Goal: Task Accomplishment & Management: Complete application form

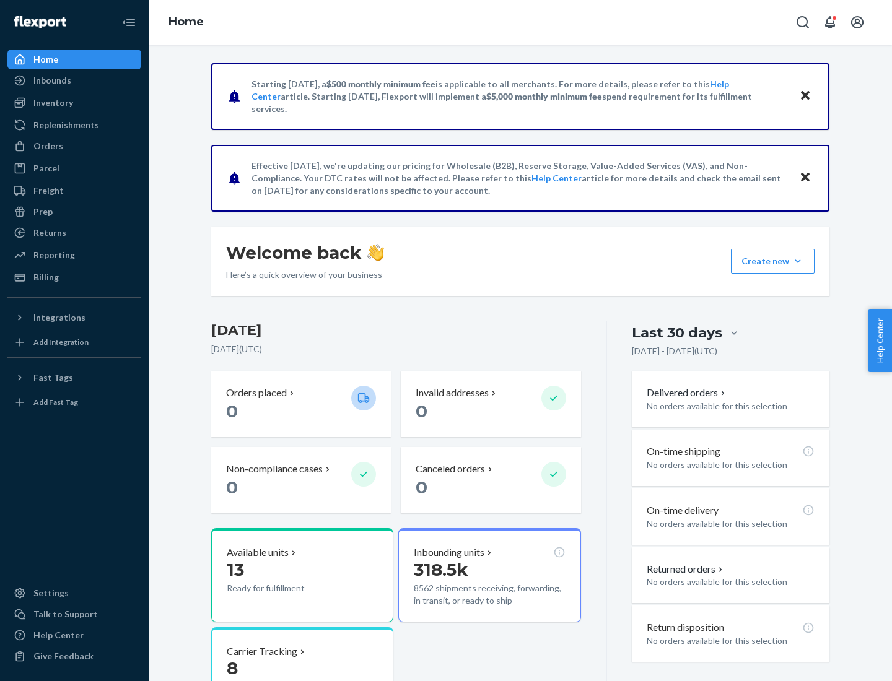
click at [798, 261] on button "Create new Create new inbound Create new order Create new product" at bounding box center [773, 261] width 84 height 25
click at [74, 80] on div "Inbounds" at bounding box center [74, 80] width 131 height 17
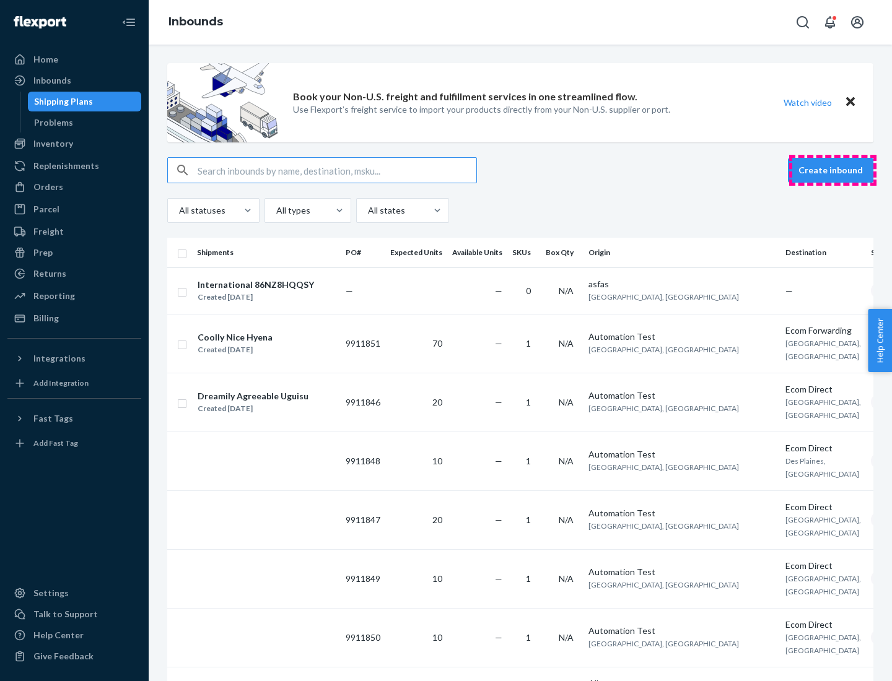
click at [832, 170] on button "Create inbound" at bounding box center [830, 170] width 85 height 25
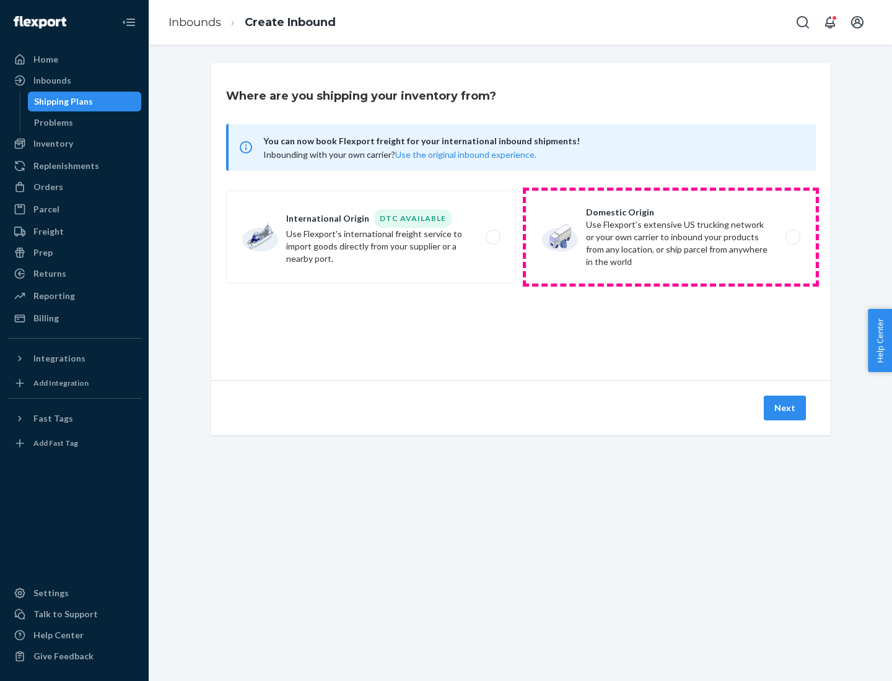
click at [671, 237] on label "Domestic Origin Use Flexport’s extensive US trucking network or your own carrie…" at bounding box center [671, 237] width 290 height 93
click at [792, 237] on input "Domestic Origin Use Flexport’s extensive US trucking network or your own carrie…" at bounding box center [796, 237] width 8 height 8
radio input "true"
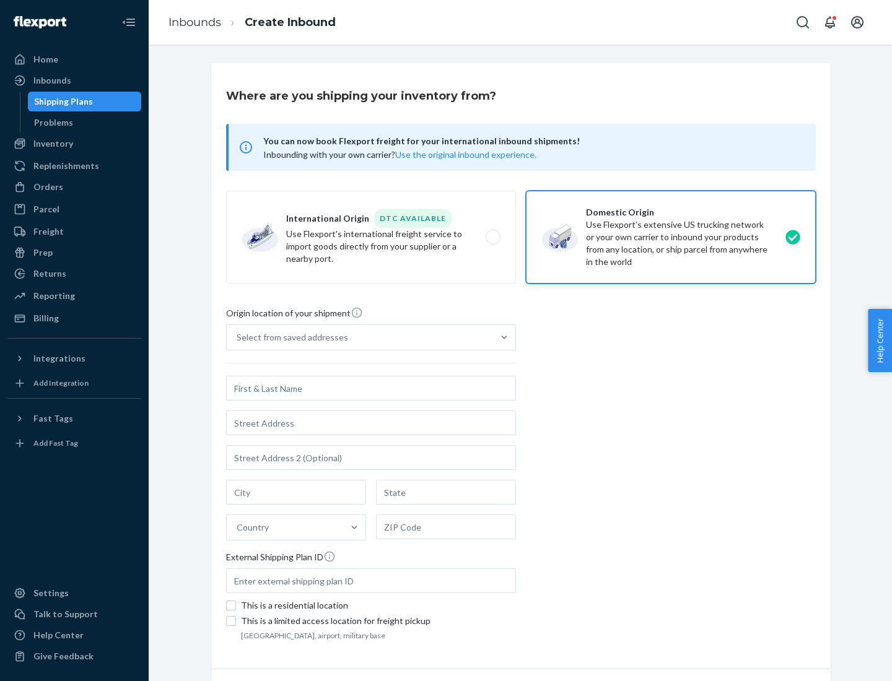
click at [289, 337] on div "Select from saved addresses" at bounding box center [292, 337] width 111 height 12
click at [238, 337] on input "Select from saved addresses" at bounding box center [237, 337] width 1 height 12
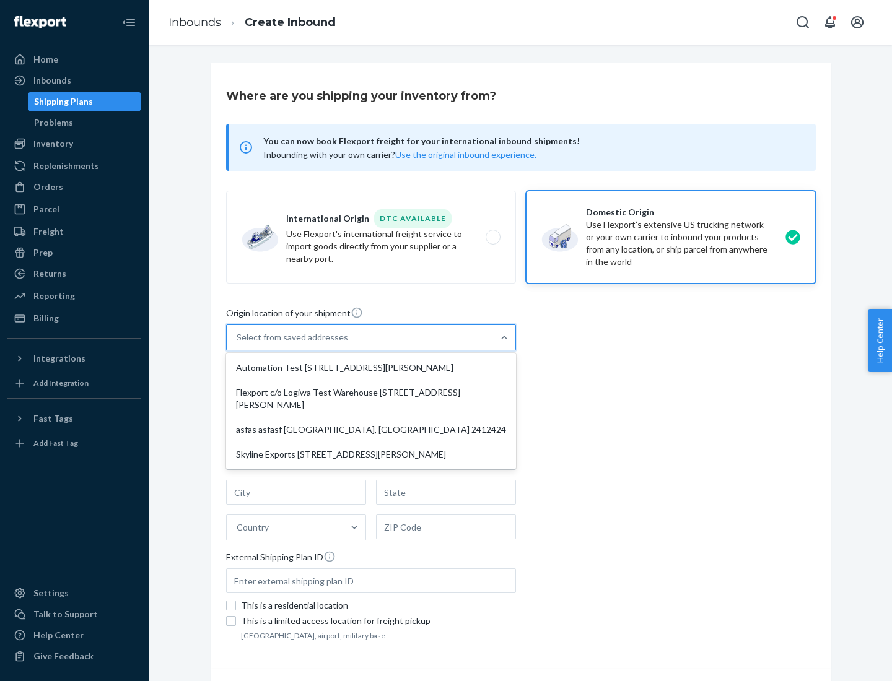
scroll to position [5, 0]
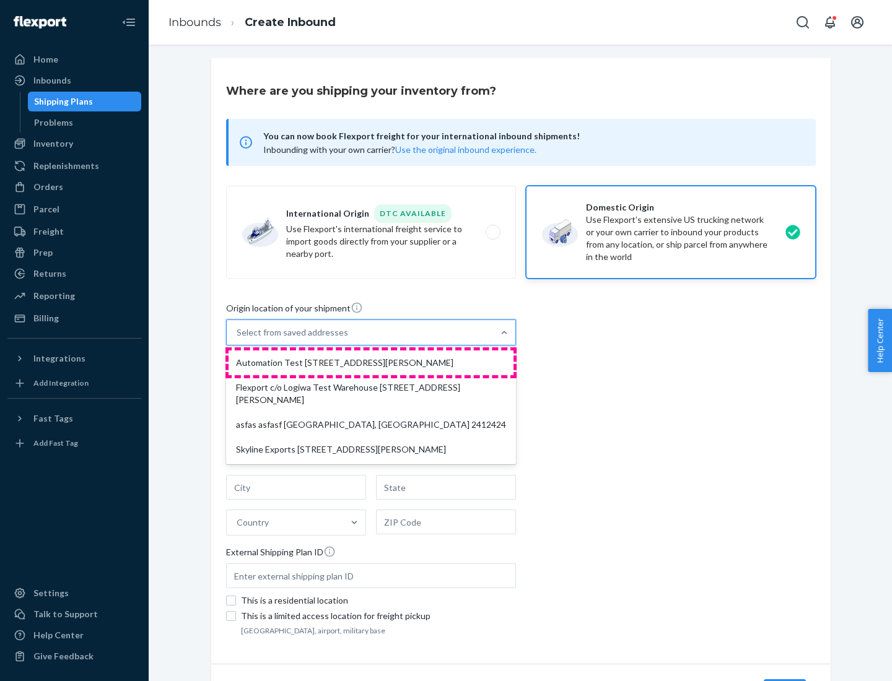
click at [371, 363] on div "Automation Test [STREET_ADDRESS][PERSON_NAME]" at bounding box center [370, 362] width 285 height 25
click at [238, 339] on input "option Automation Test [STREET_ADDRESS][PERSON_NAME] focused, 1 of 4. 4 results…" at bounding box center [237, 332] width 1 height 12
type input "Automation Test"
type input "9th Floor"
type input "[GEOGRAPHIC_DATA]"
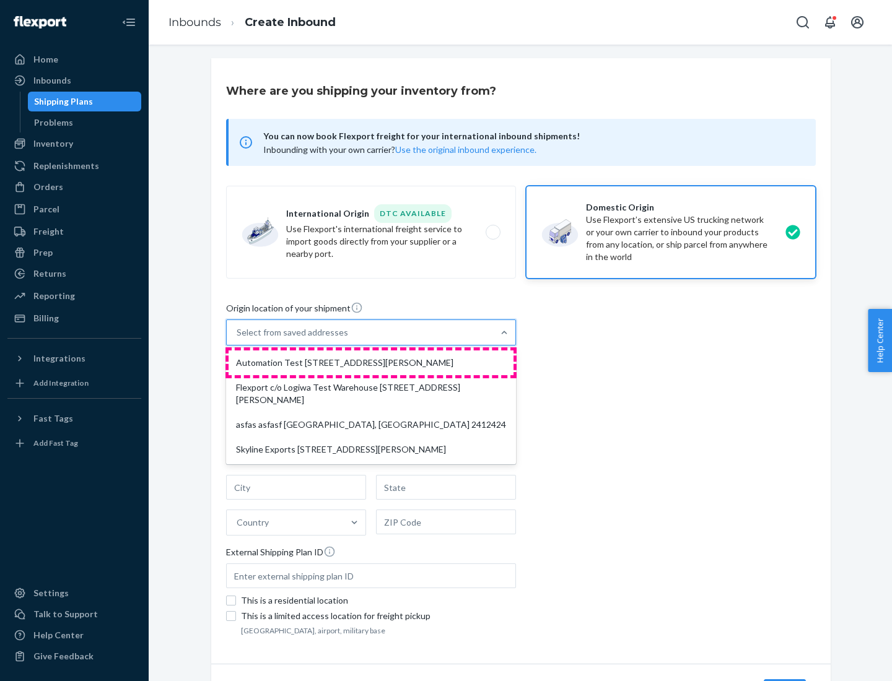
type input "CA"
type input "94104"
type input "[STREET_ADDRESS][PERSON_NAME]"
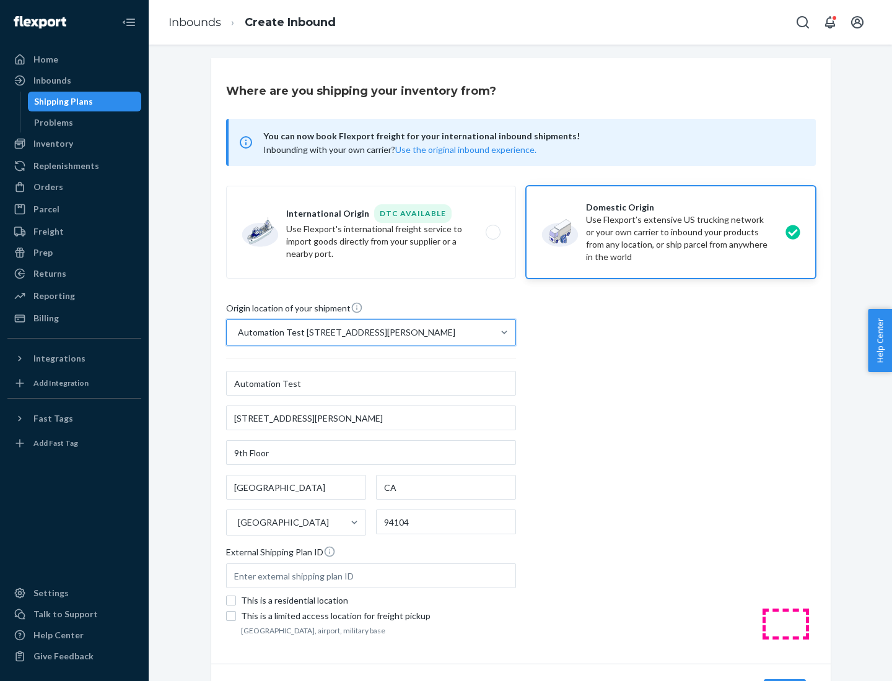
scroll to position [72, 0]
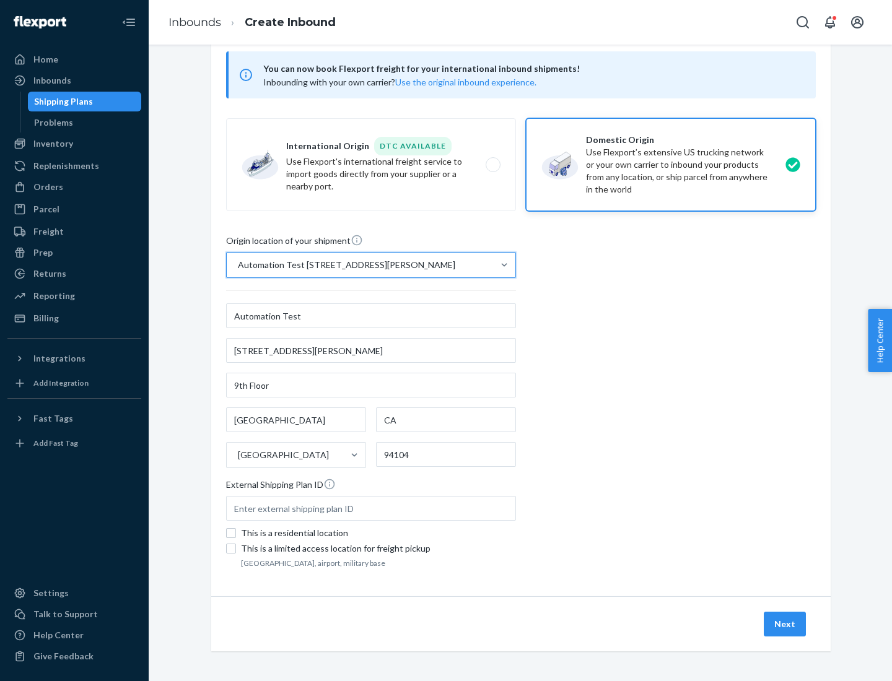
click at [785, 624] on button "Next" at bounding box center [784, 624] width 42 height 25
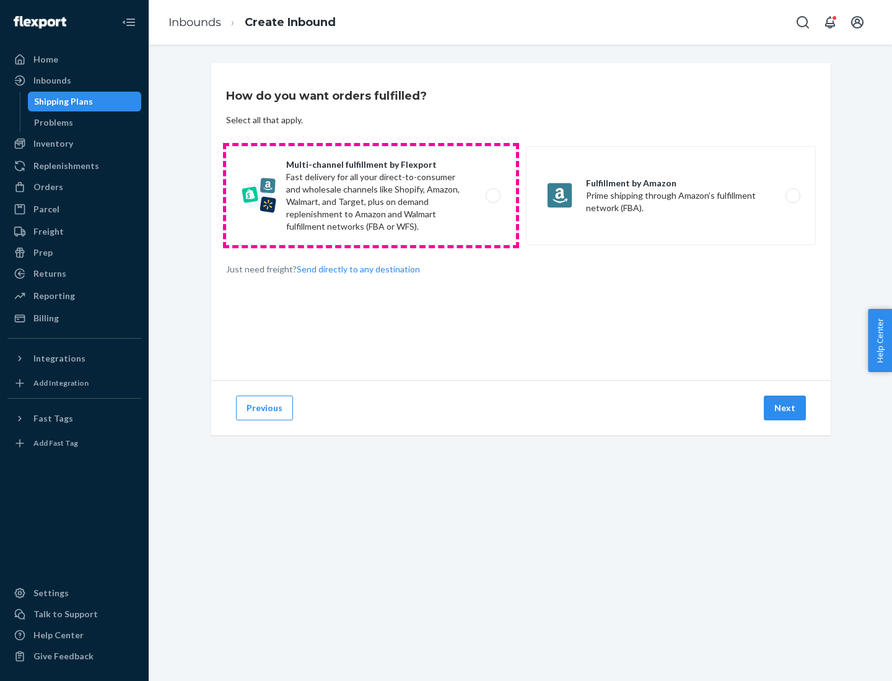
click at [371, 196] on label "Multi-channel fulfillment by Flexport Fast delivery for all your direct-to-cons…" at bounding box center [371, 195] width 290 height 99
click at [492, 196] on input "Multi-channel fulfillment by Flexport Fast delivery for all your direct-to-cons…" at bounding box center [496, 196] width 8 height 8
radio input "true"
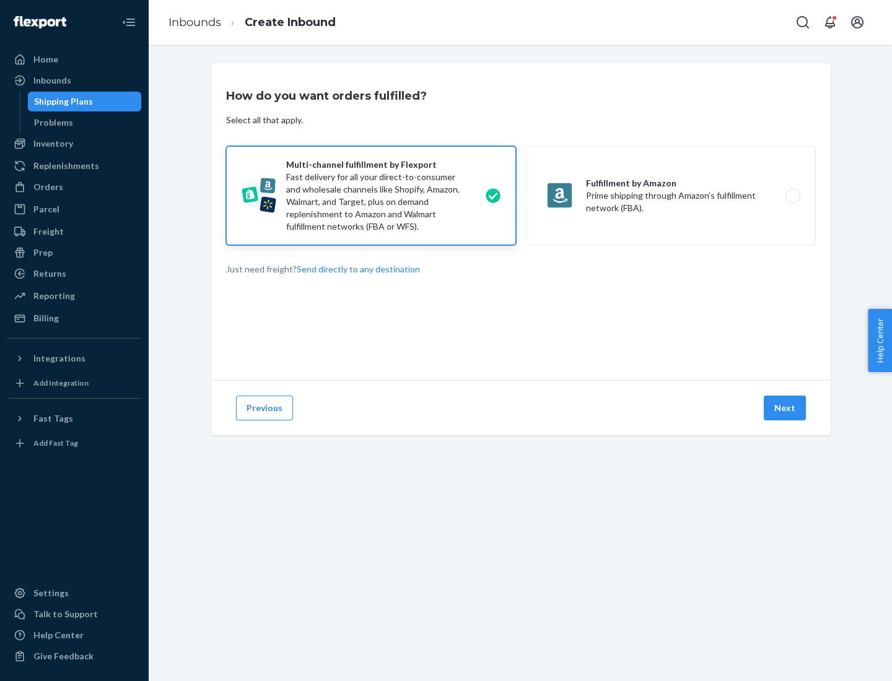
click at [785, 408] on button "Next" at bounding box center [784, 408] width 42 height 25
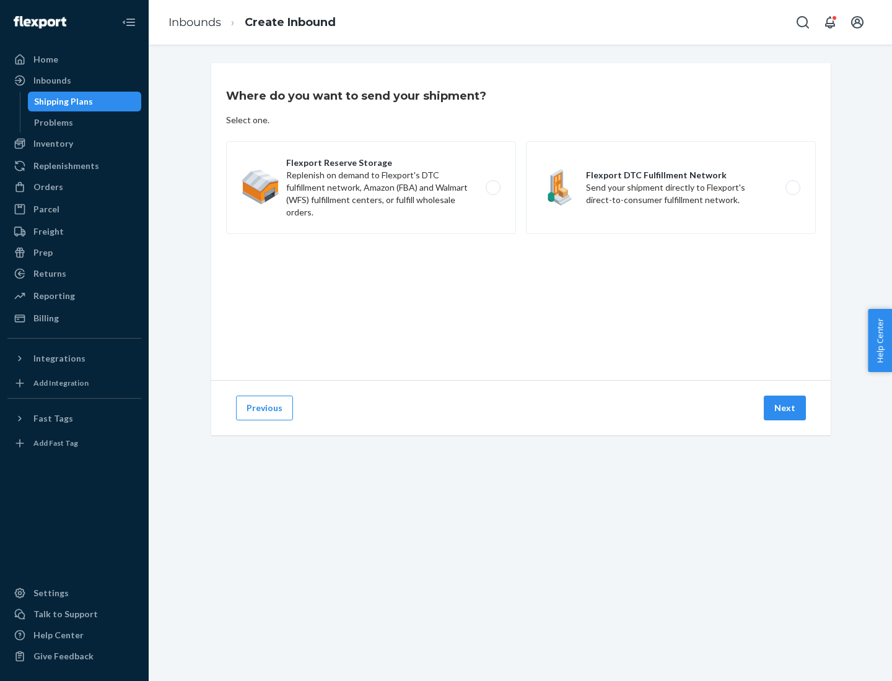
click at [671, 188] on label "Flexport DTC Fulfillment Network Send your shipment directly to Flexport's dire…" at bounding box center [671, 187] width 290 height 93
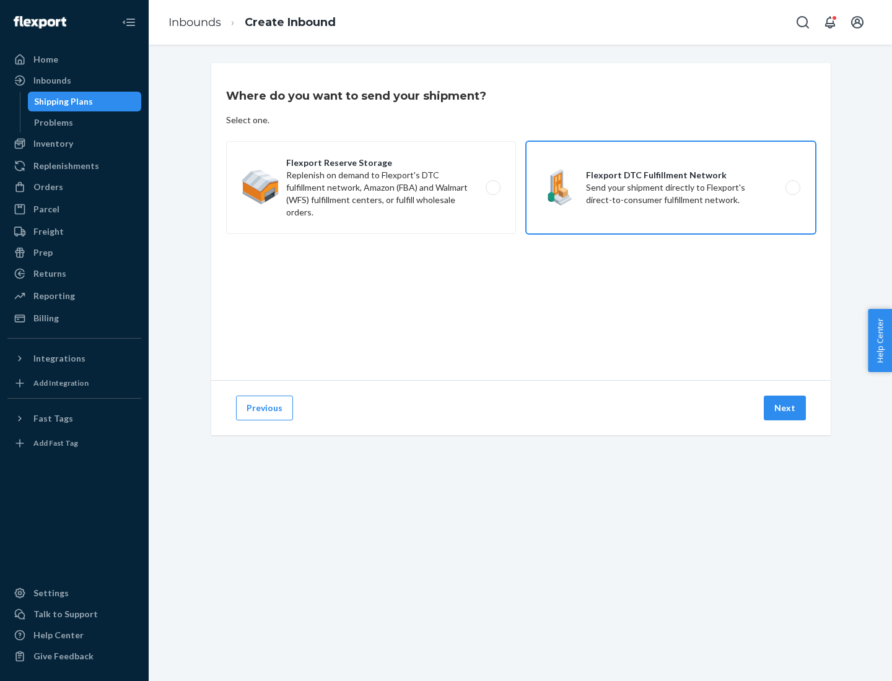
click at [792, 188] on input "Flexport DTC Fulfillment Network Send your shipment directly to Flexport's dire…" at bounding box center [796, 188] width 8 height 8
radio input "true"
click at [785, 408] on button "Next" at bounding box center [784, 408] width 42 height 25
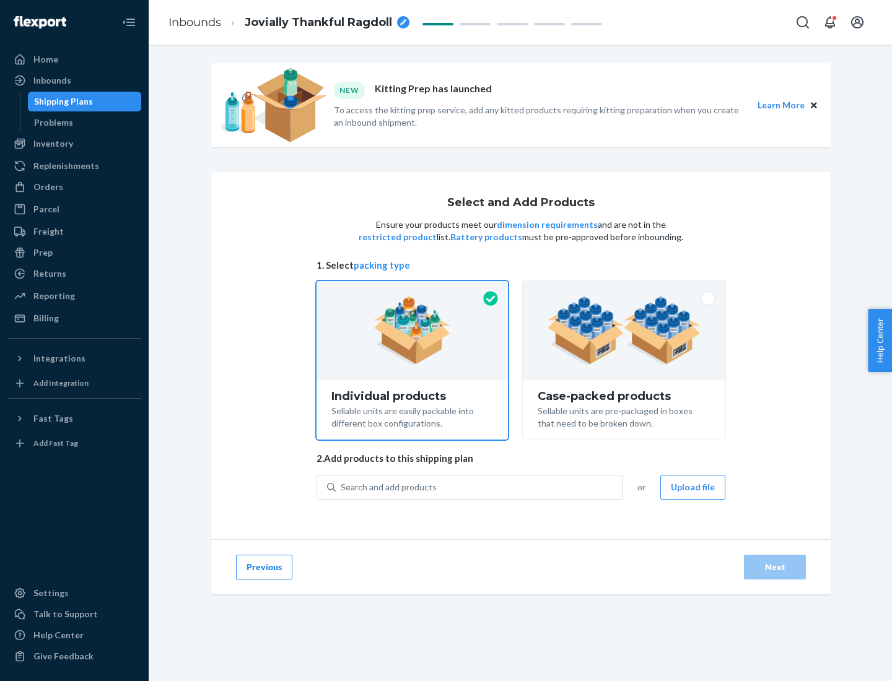
click at [624, 331] on img at bounding box center [624, 331] width 154 height 68
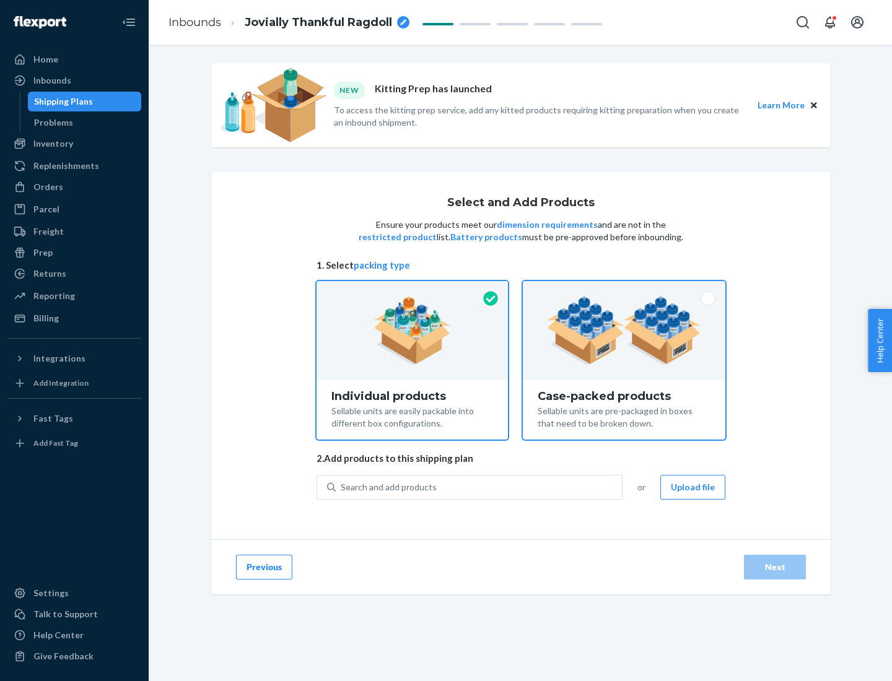
click at [624, 289] on input "Case-packed products Sellable units are pre-packaged in boxes that need to be b…" at bounding box center [624, 285] width 8 height 8
radio input "true"
radio input "false"
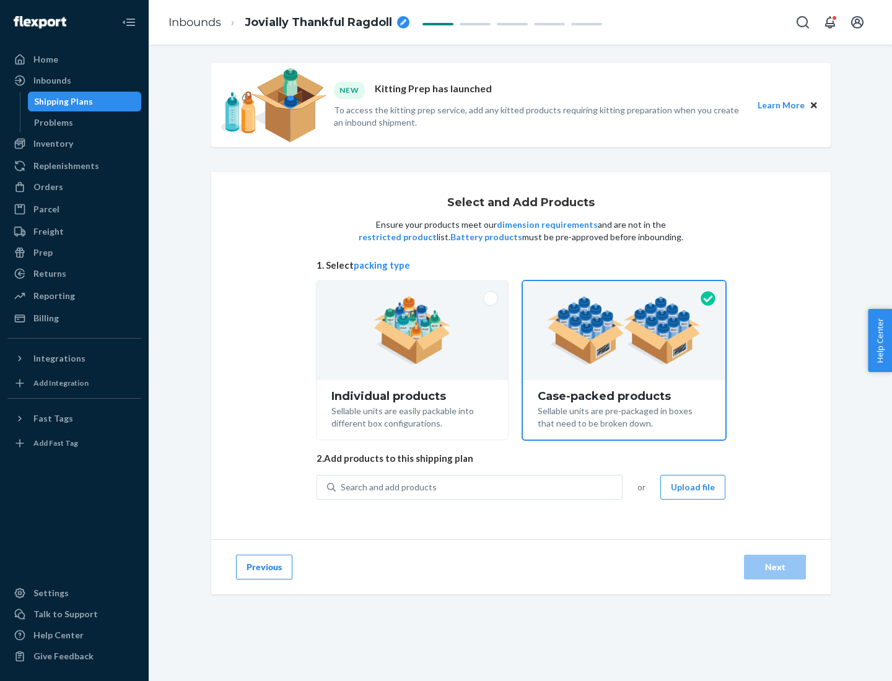
click at [479, 487] on div "Search and add products" at bounding box center [479, 487] width 286 height 22
click at [342, 487] on input "Search and add products" at bounding box center [341, 487] width 1 height 12
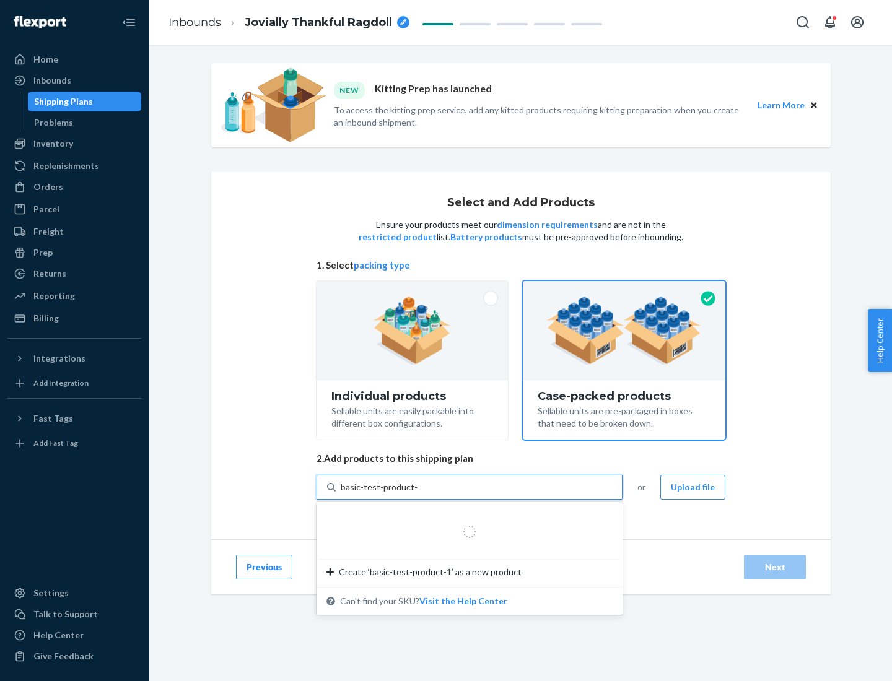
type input "basic-test-product-1"
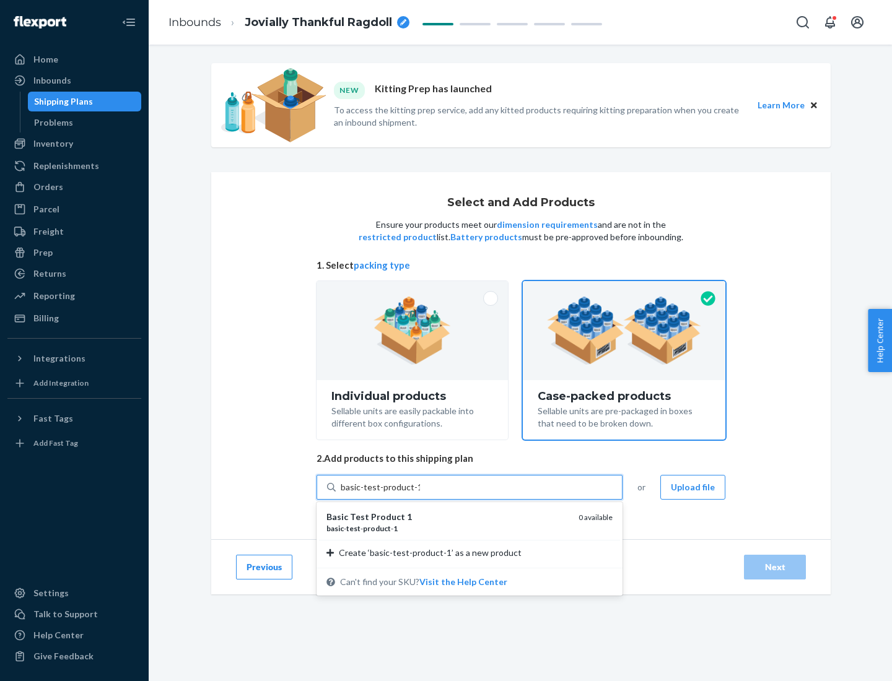
click at [448, 528] on div "basic - test - product - 1" at bounding box center [447, 528] width 242 height 11
click at [420, 494] on input "basic-test-product-1" at bounding box center [380, 487] width 79 height 12
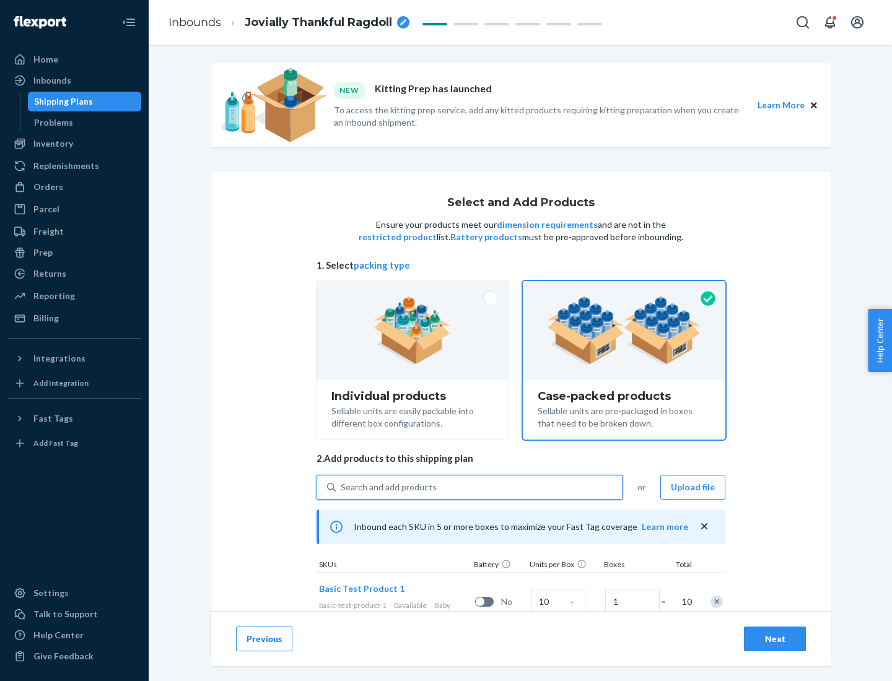
scroll to position [45, 0]
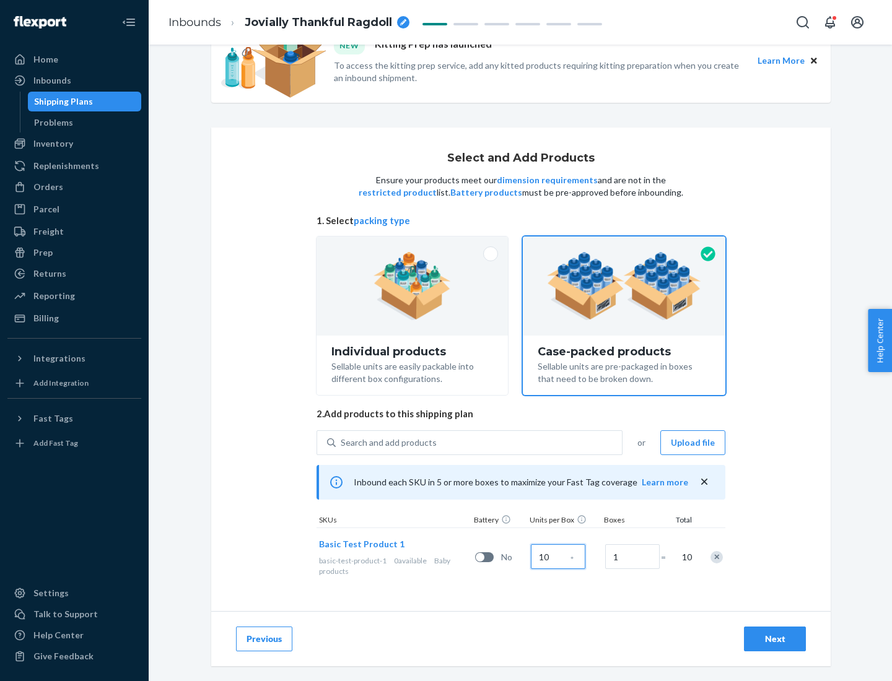
type input "10"
type input "7"
click at [775, 639] on div "Next" at bounding box center [774, 639] width 41 height 12
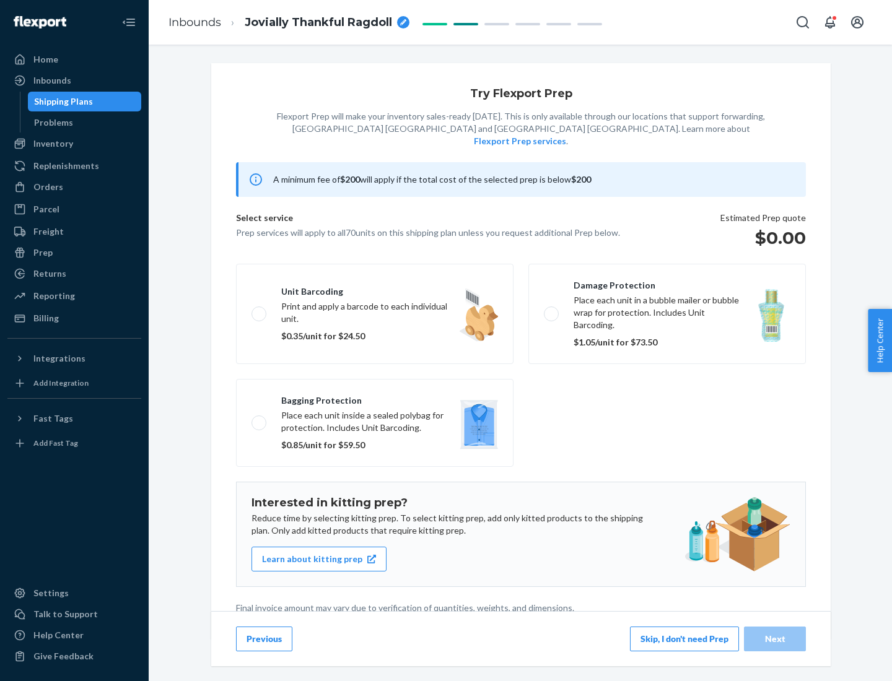
scroll to position [3, 0]
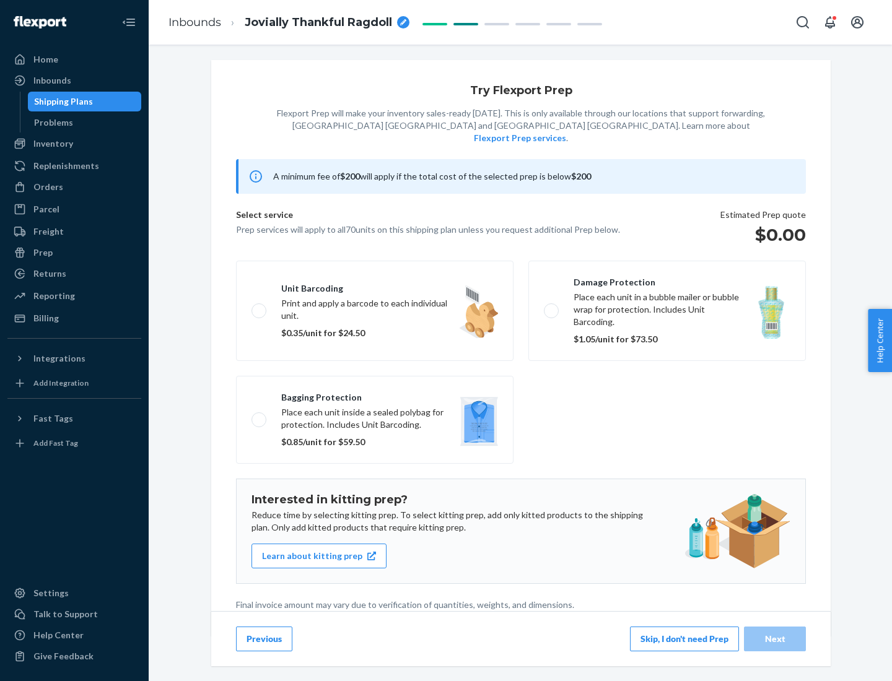
click at [375, 394] on label "Bagging protection Place each unit inside a sealed polybag for protection. Incl…" at bounding box center [374, 420] width 277 height 88
click at [259, 415] on input "Bagging protection Place each unit inside a sealed polybag for protection. Incl…" at bounding box center [255, 419] width 8 height 8
checkbox input "true"
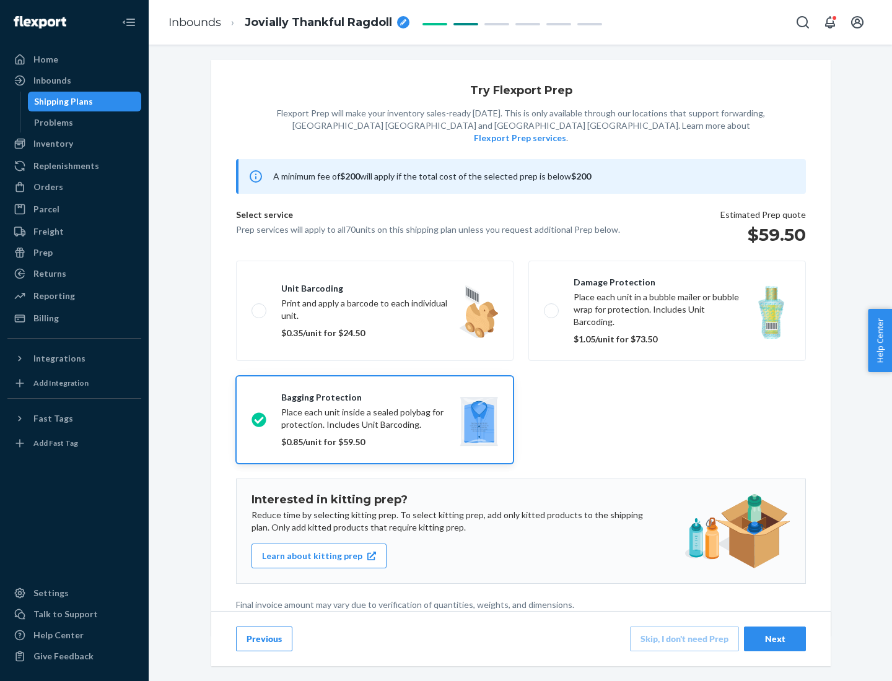
click at [775, 638] on div "Next" at bounding box center [774, 639] width 41 height 12
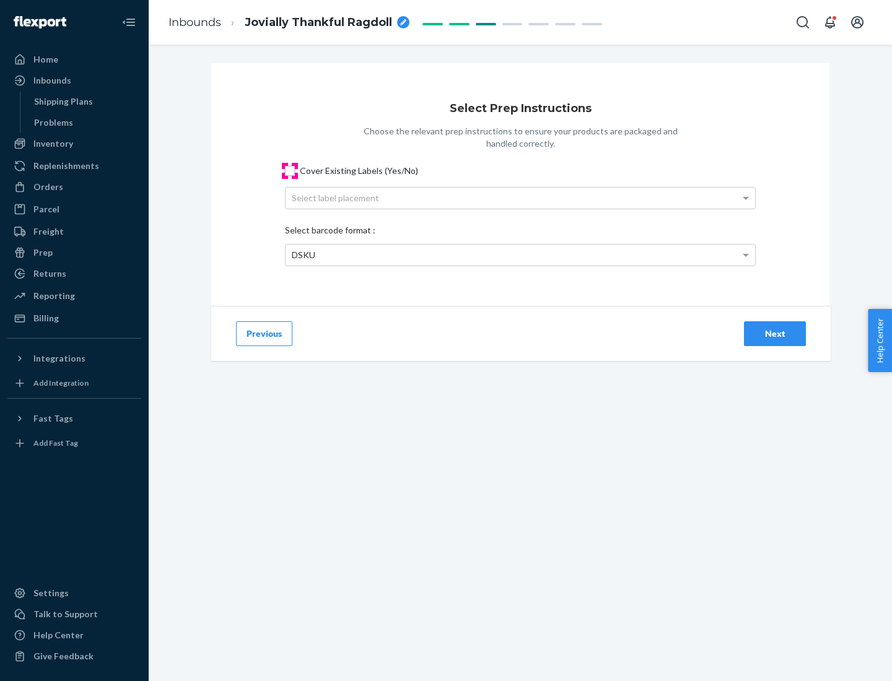
click at [290, 170] on input "Cover Existing Labels (Yes/No)" at bounding box center [290, 171] width 10 height 10
checkbox input "true"
click at [520, 198] on div "Select label placement" at bounding box center [519, 198] width 469 height 21
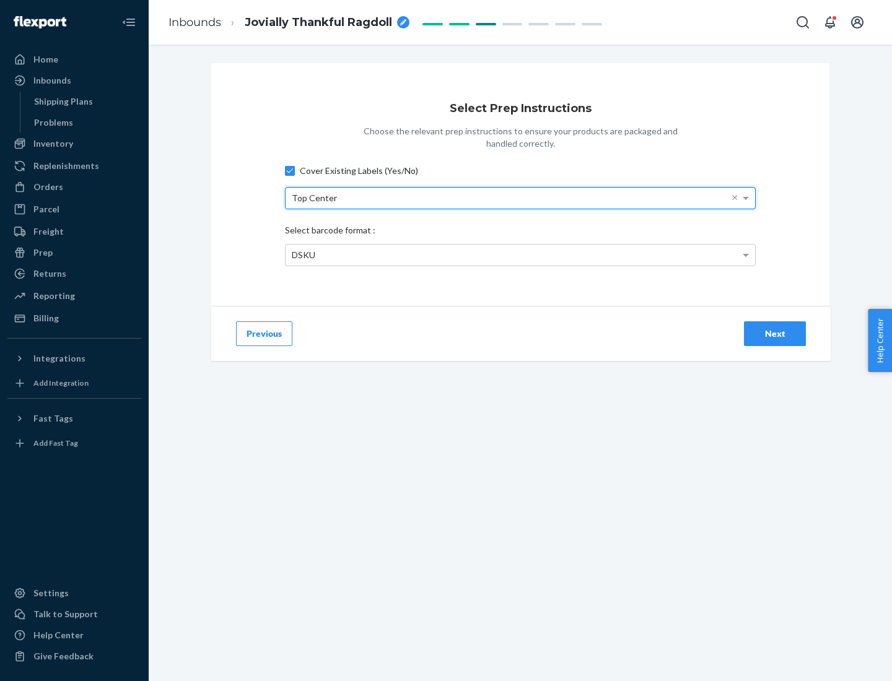
click at [520, 254] on div "DSKU" at bounding box center [519, 255] width 469 height 21
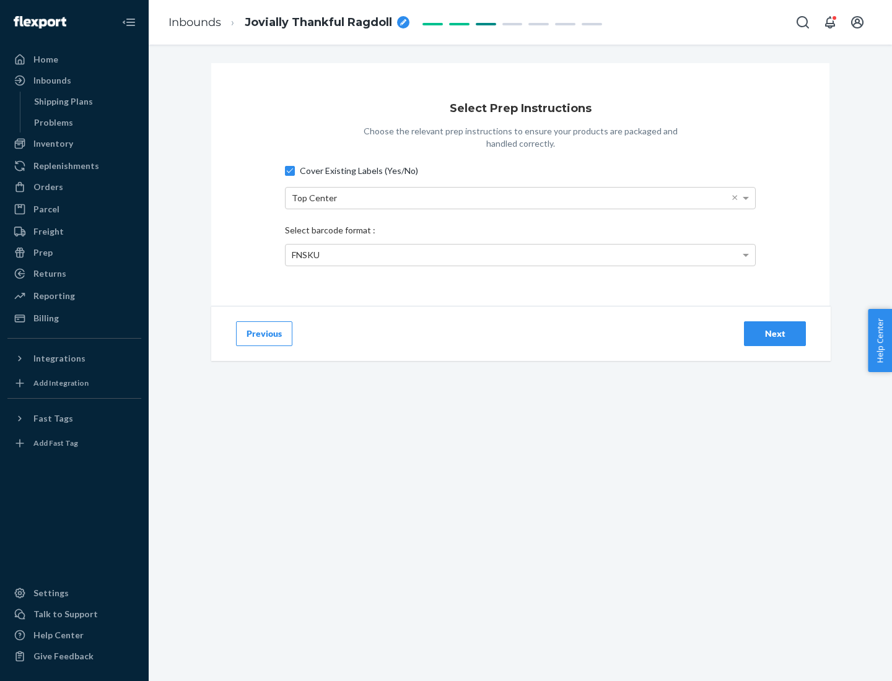
click at [775, 333] on div "Next" at bounding box center [774, 334] width 41 height 12
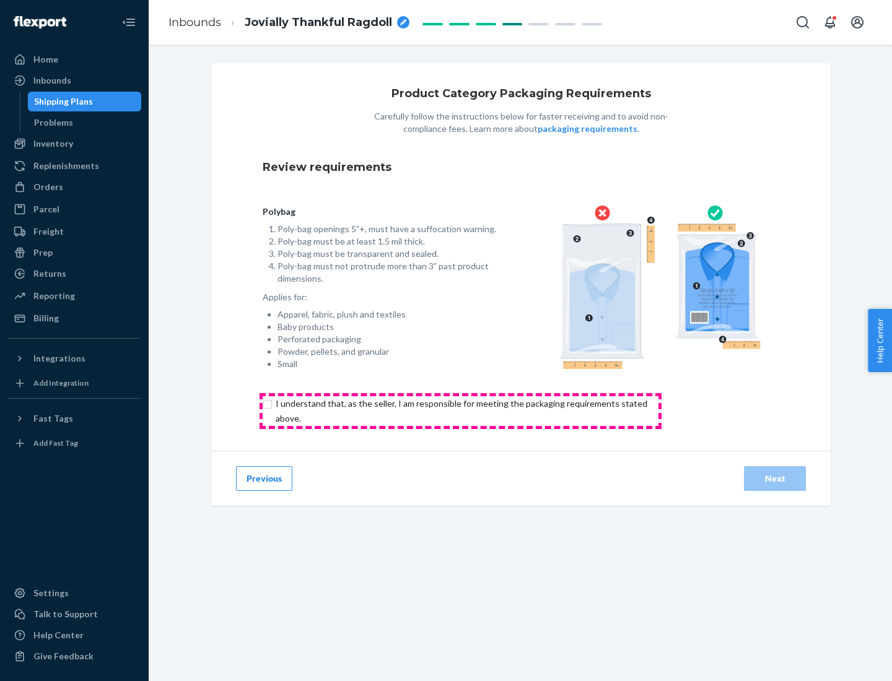
click at [460, 411] on input "checkbox" at bounding box center [469, 411] width 412 height 30
checkbox input "true"
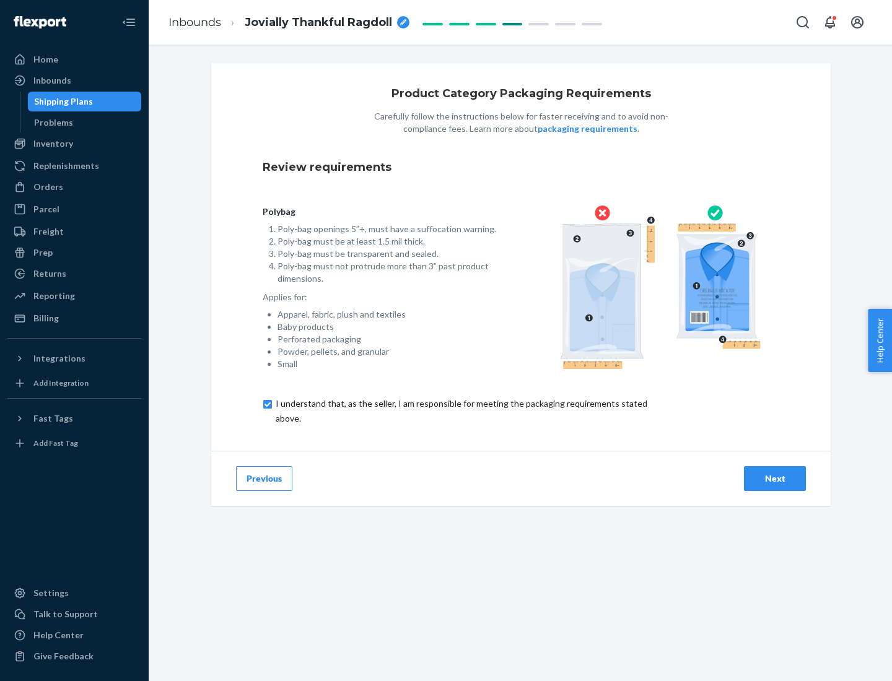
click at [775, 478] on div "Next" at bounding box center [774, 478] width 41 height 12
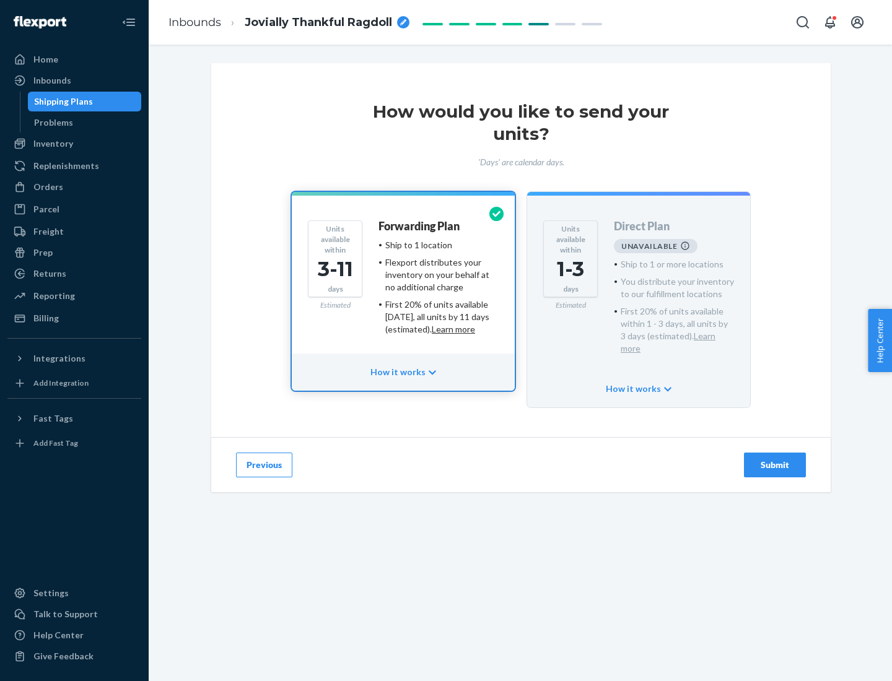
click at [420, 226] on h4 "Forwarding Plan" at bounding box center [418, 226] width 81 height 12
click at [775, 459] on div "Submit" at bounding box center [774, 465] width 41 height 12
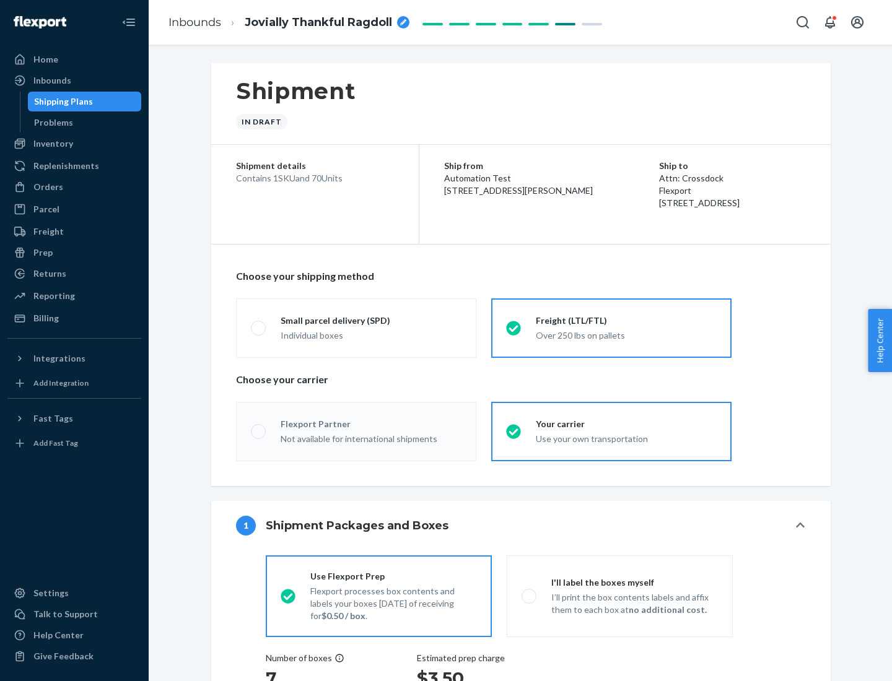
radio input "true"
radio input "false"
radio input "true"
radio input "false"
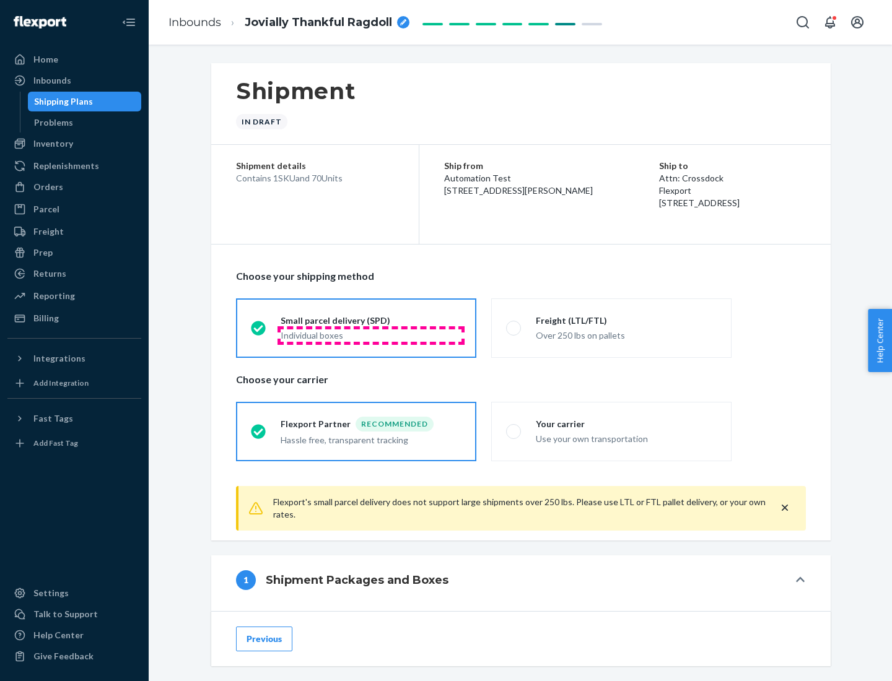
click at [371, 335] on div "Individual boxes" at bounding box center [370, 335] width 181 height 12
click at [259, 332] on input "Small parcel delivery (SPD) Individual boxes" at bounding box center [255, 328] width 8 height 8
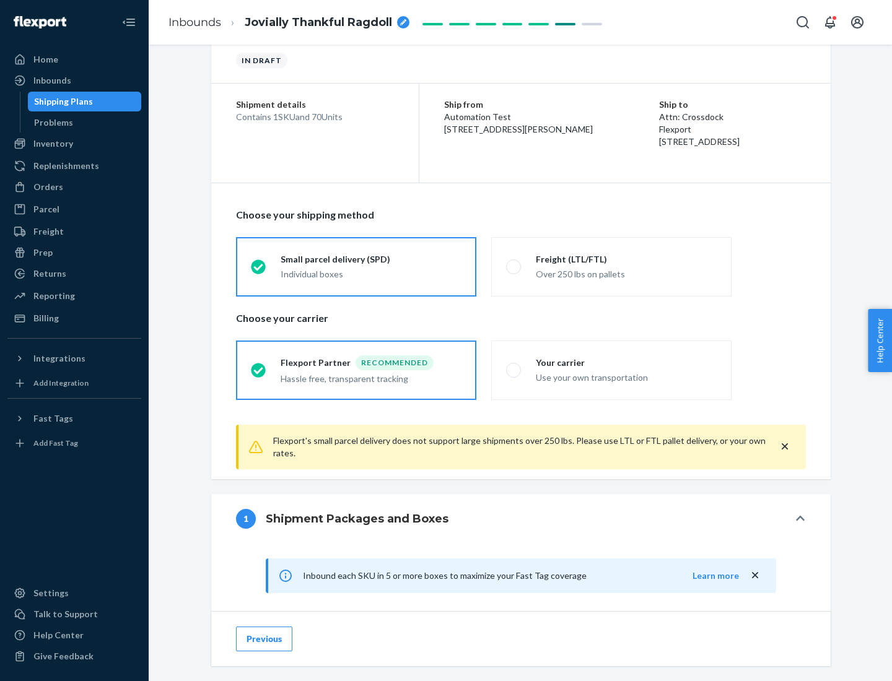
click at [371, 362] on div "Recommended" at bounding box center [394, 362] width 78 height 15
click at [259, 366] on input "Flexport Partner Recommended Hassle free, transparent tracking" at bounding box center [255, 370] width 8 height 8
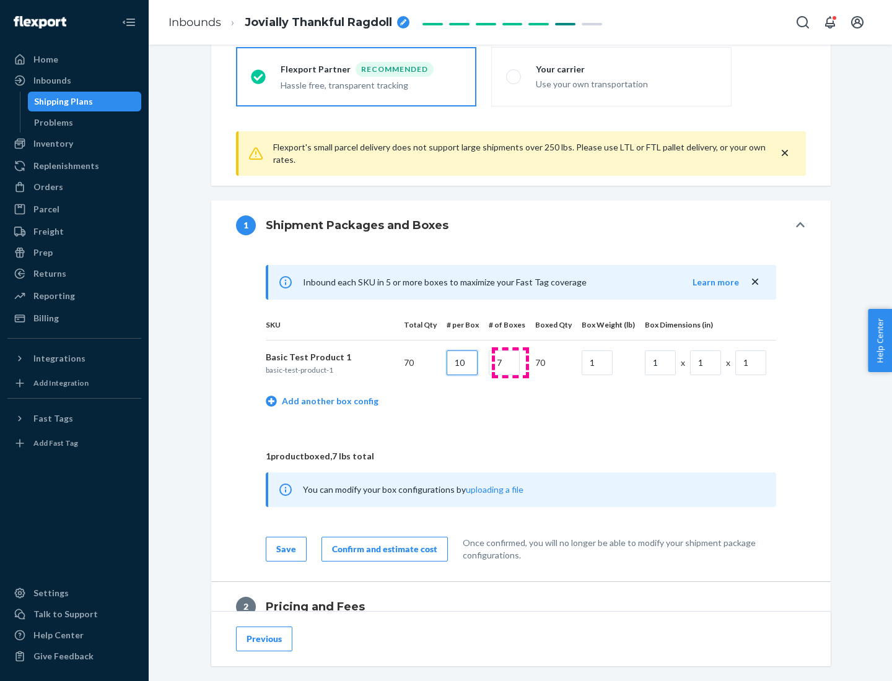
type input "10"
type input "7"
type input "1"
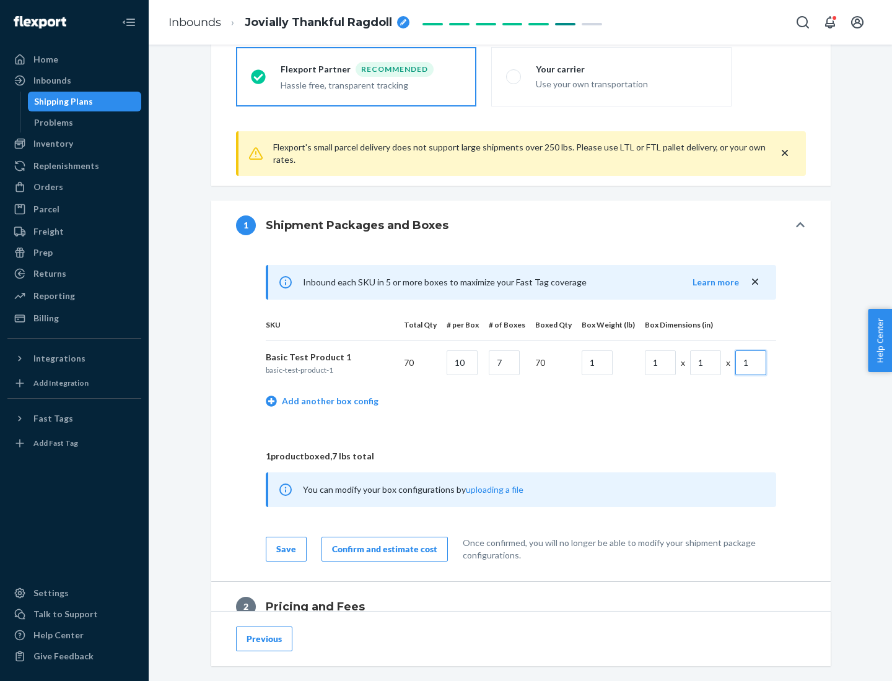
scroll to position [541, 0]
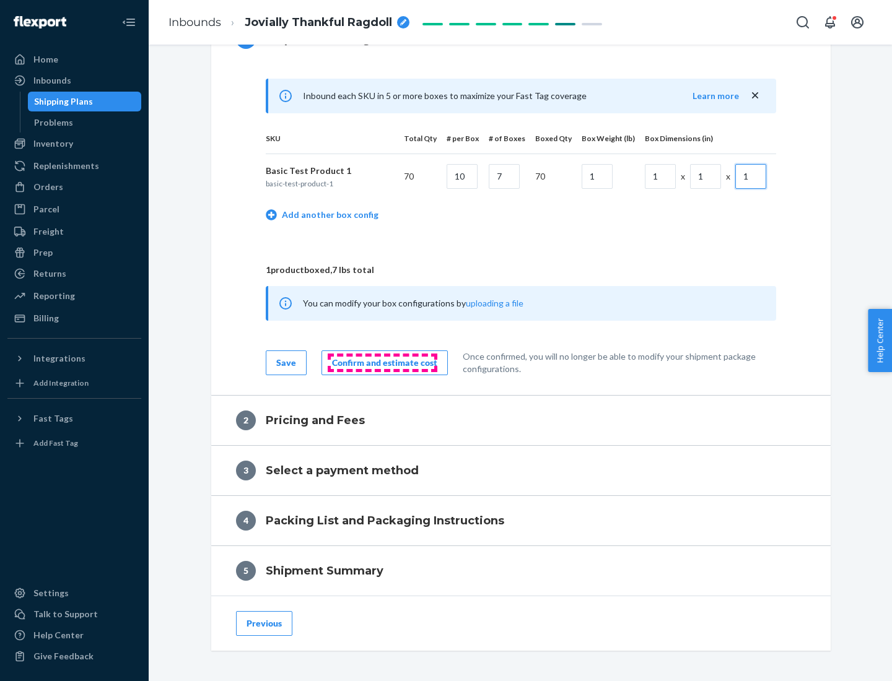
type input "1"
click at [382, 362] on div "Confirm and estimate cost" at bounding box center [384, 363] width 105 height 12
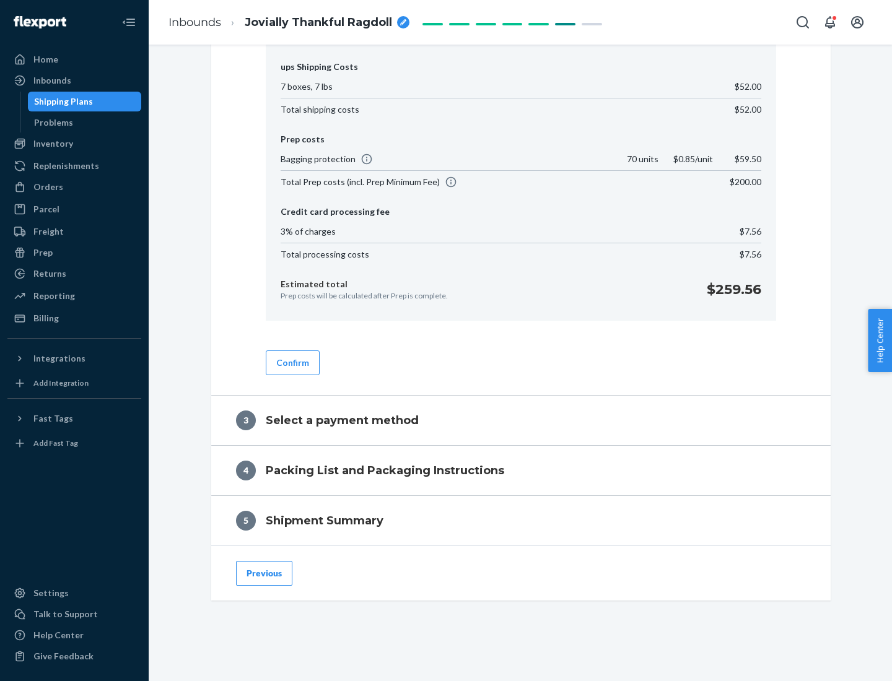
click at [292, 362] on button "Confirm" at bounding box center [293, 362] width 54 height 25
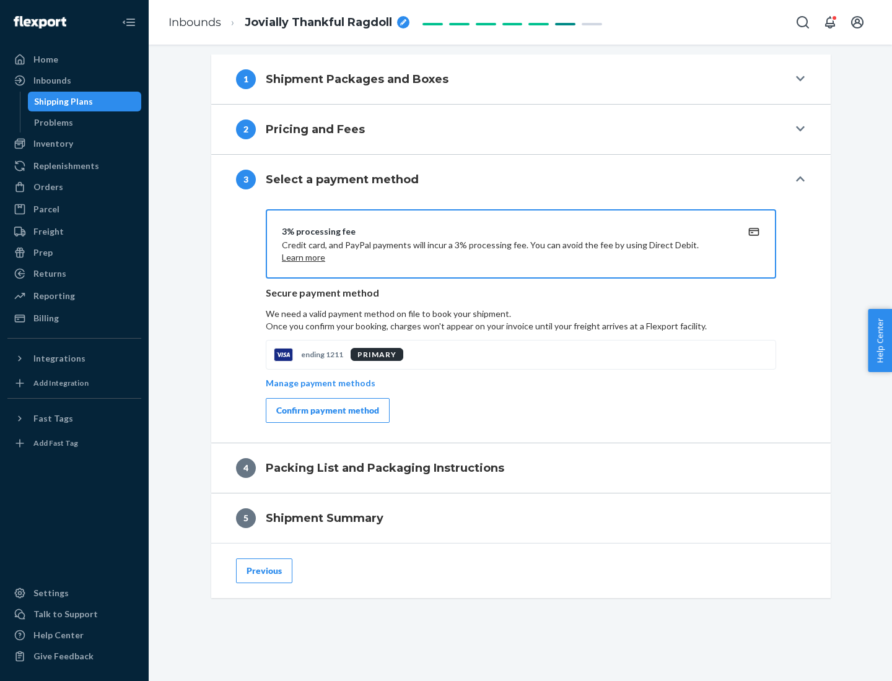
scroll to position [501, 0]
click at [326, 411] on div "Confirm payment method" at bounding box center [327, 410] width 103 height 12
